Goal: Navigation & Orientation: Find specific page/section

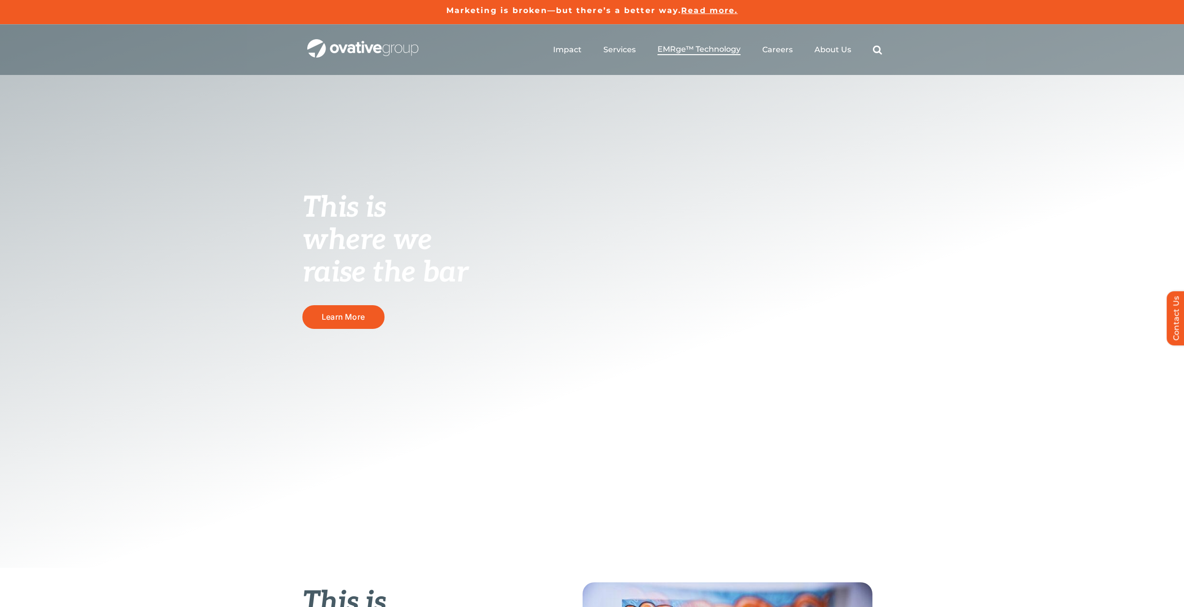
click at [677, 51] on span "EMRge™ Technology" at bounding box center [699, 49] width 83 height 10
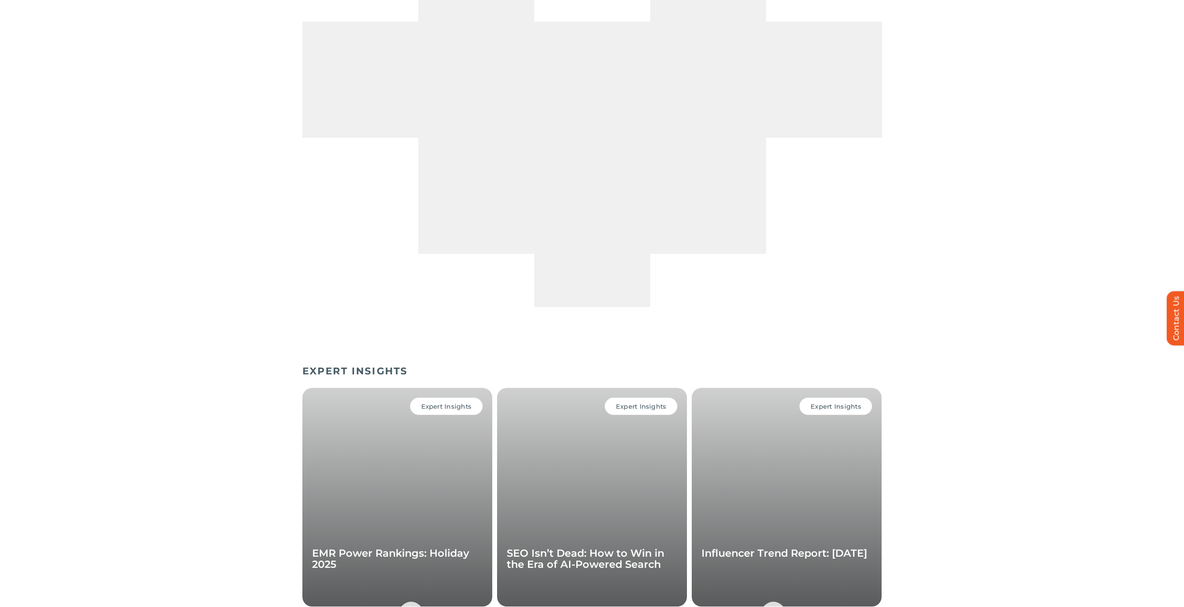
scroll to position [3643, 0]
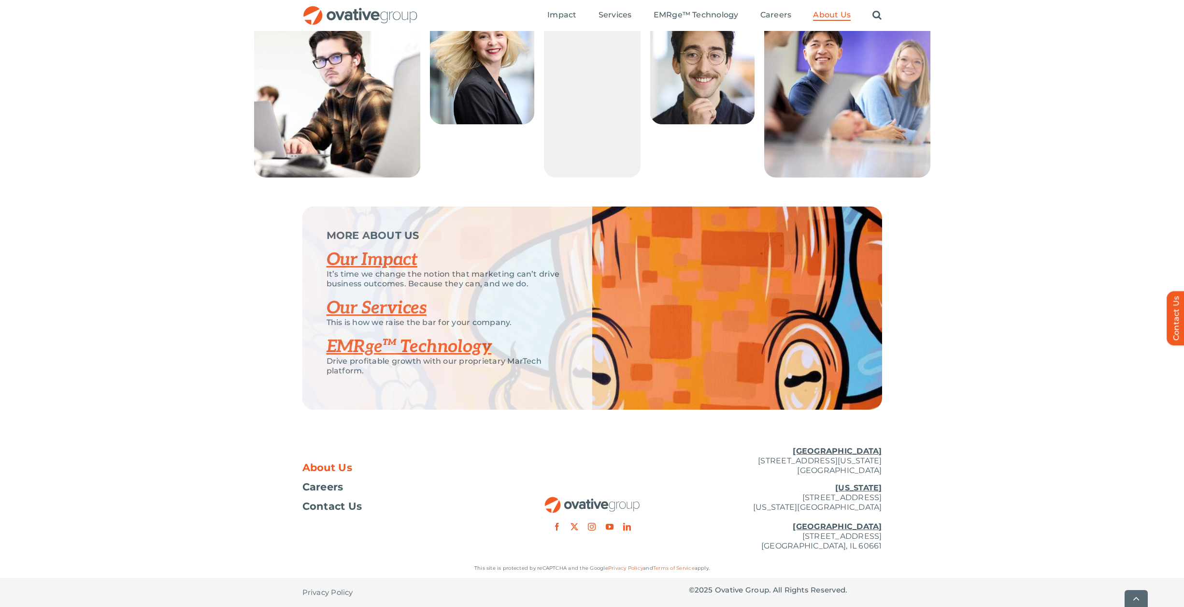
scroll to position [1870, 0]
